Goal: Transaction & Acquisition: Purchase product/service

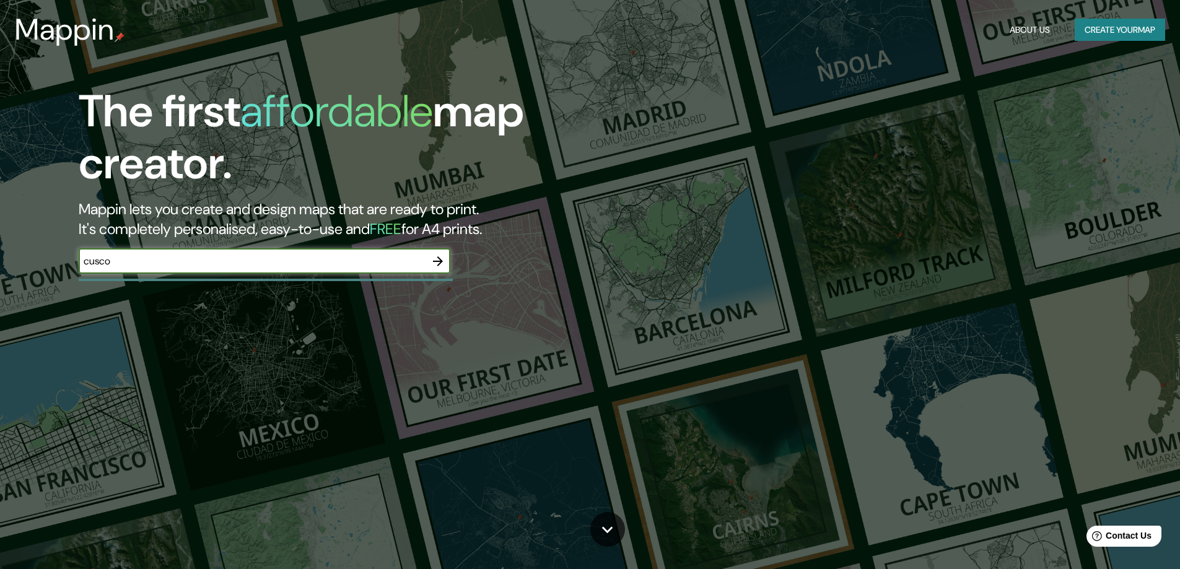
type input "cusco"
click at [438, 265] on icon "button" at bounding box center [438, 261] width 15 height 15
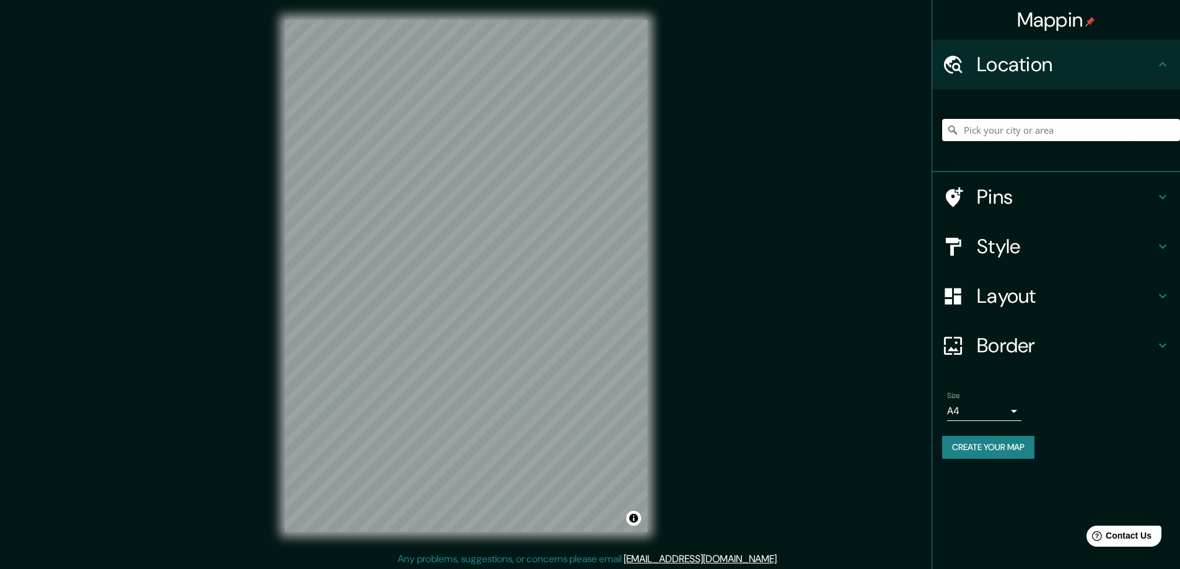
click at [986, 131] on input "Pick your city or area" at bounding box center [1062, 130] width 238 height 22
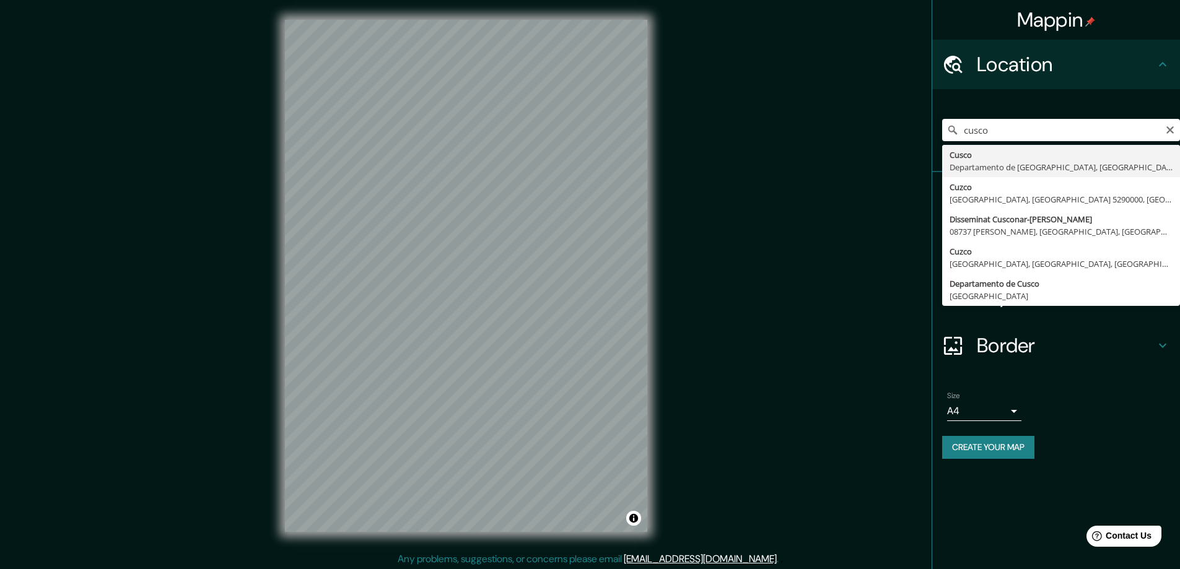
type input "Cusco, Departamento de Cusco, Perú"
